Goal: Navigation & Orientation: Find specific page/section

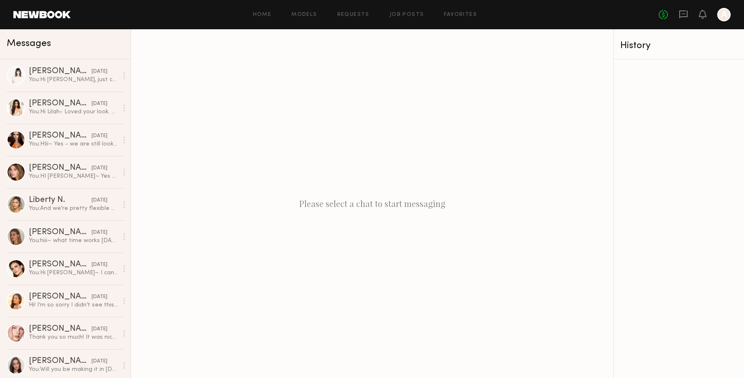
click at [42, 31] on div "Messages" at bounding box center [65, 44] width 130 height 30
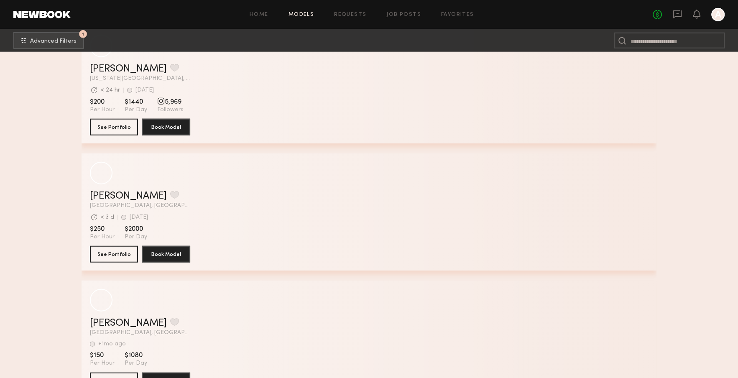
scroll to position [35544, 0]
